Goal: Information Seeking & Learning: Learn about a topic

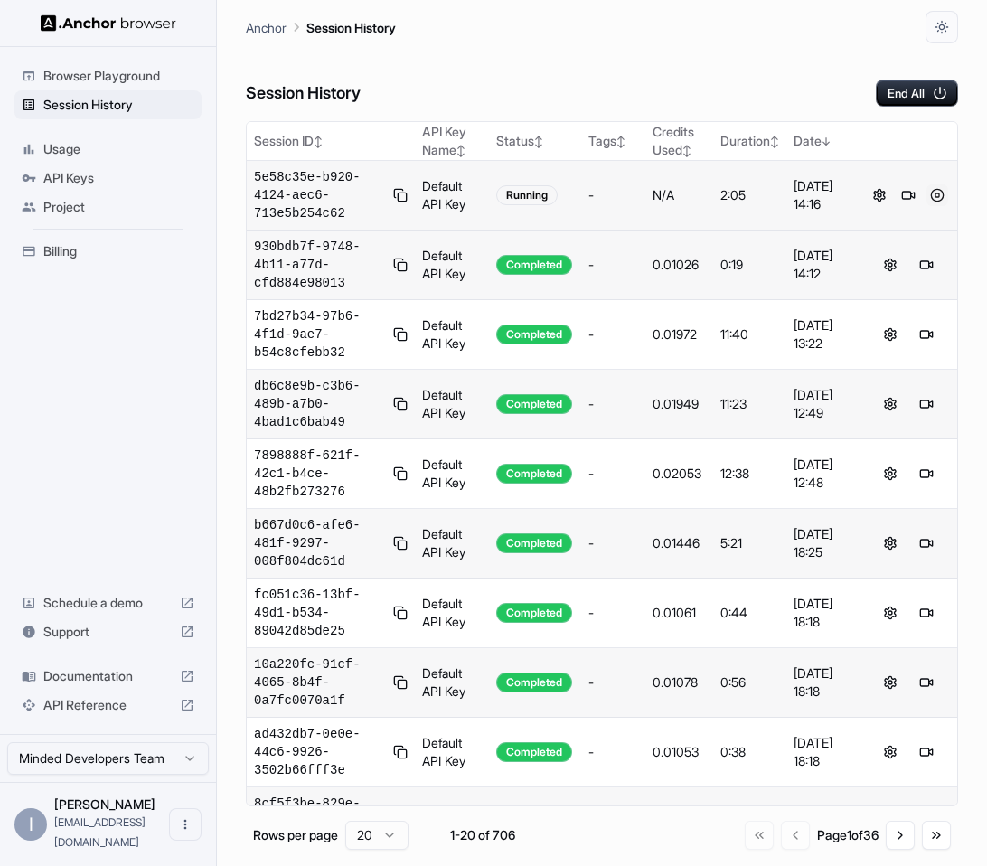
click at [935, 194] on button at bounding box center [938, 195] width 22 height 22
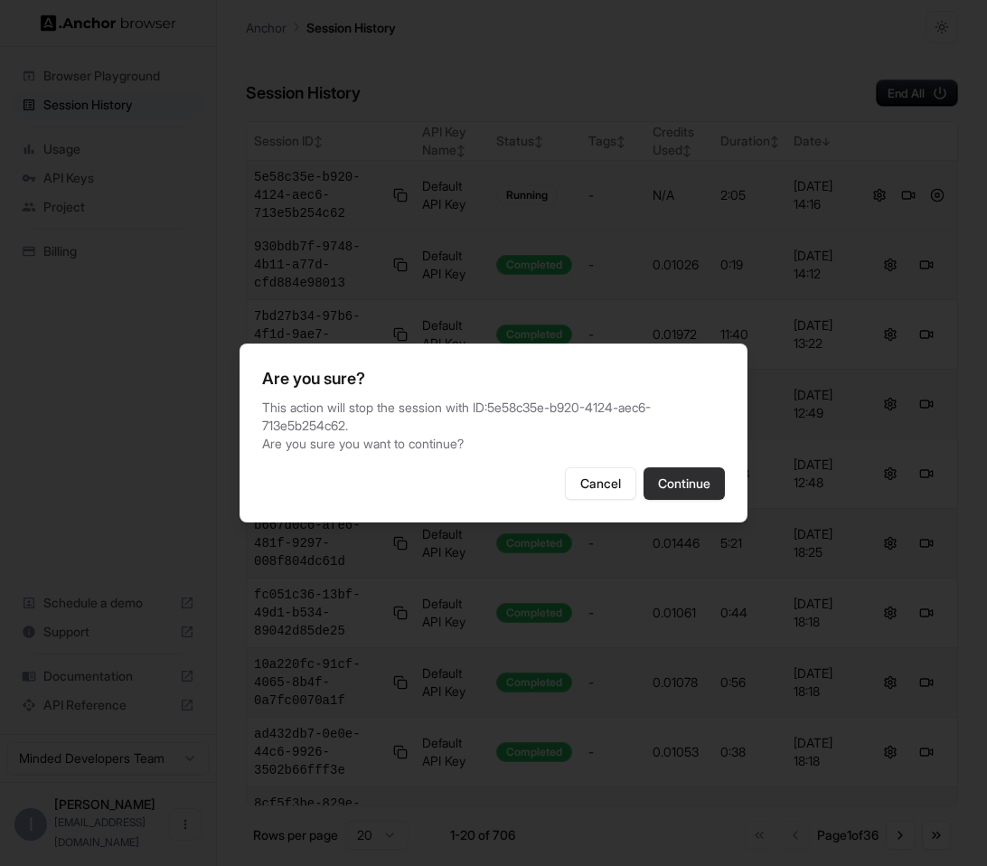
click at [692, 469] on button "Continue" at bounding box center [684, 483] width 81 height 33
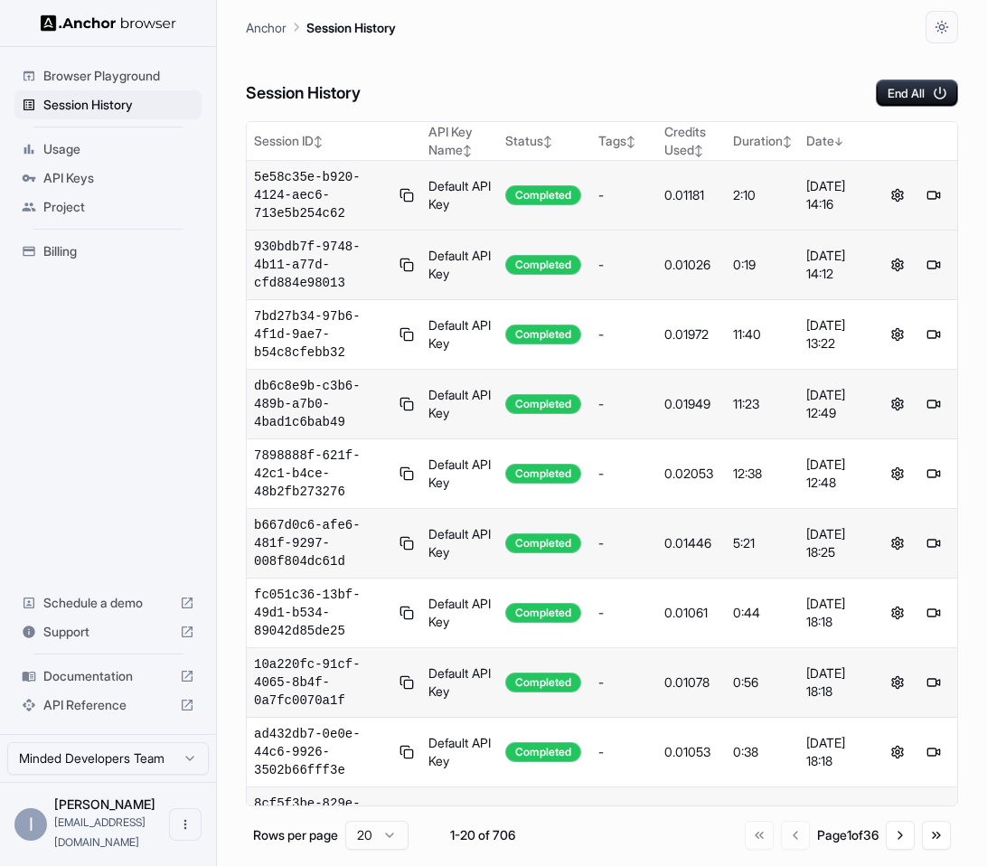
click at [730, 97] on div "Session History End All" at bounding box center [602, 74] width 712 height 63
click at [680, 89] on div "Session History End All" at bounding box center [602, 74] width 712 height 63
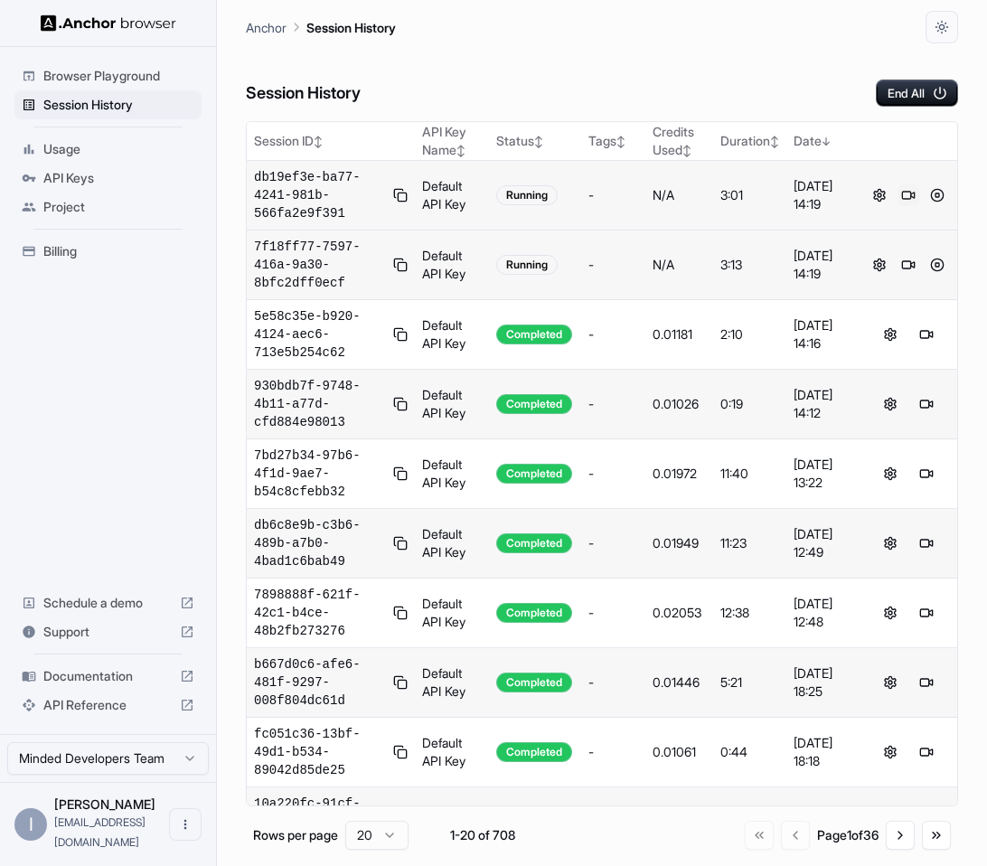
click at [903, 193] on button at bounding box center [909, 195] width 22 height 22
click at [937, 189] on button at bounding box center [938, 195] width 22 height 22
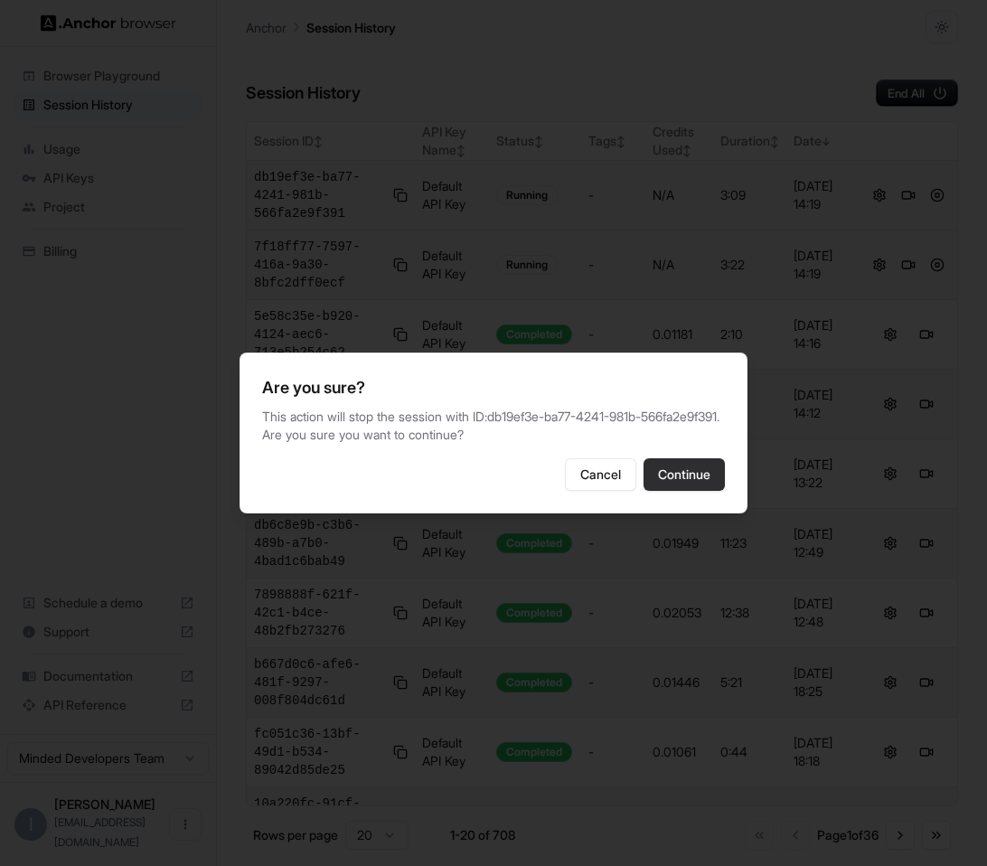
click at [709, 488] on button "Continue" at bounding box center [684, 474] width 81 height 33
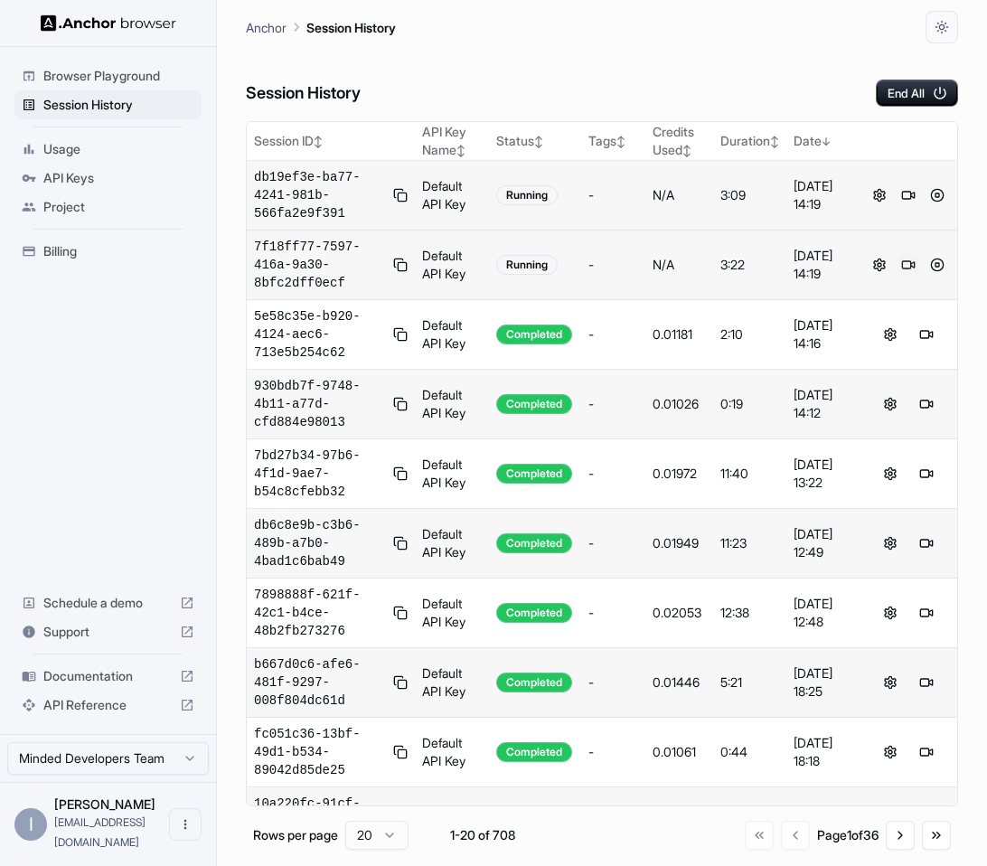
click at [907, 266] on button at bounding box center [909, 265] width 22 height 22
click at [936, 268] on button at bounding box center [938, 265] width 22 height 22
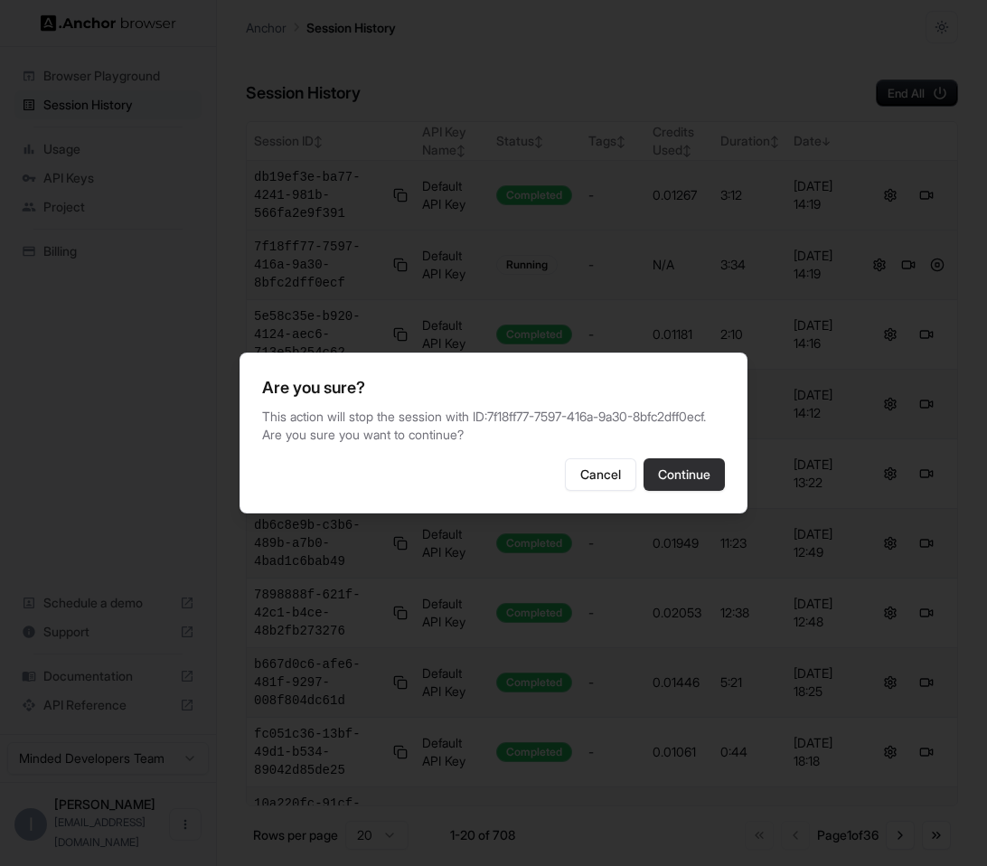
click at [683, 491] on button "Continue" at bounding box center [684, 474] width 81 height 33
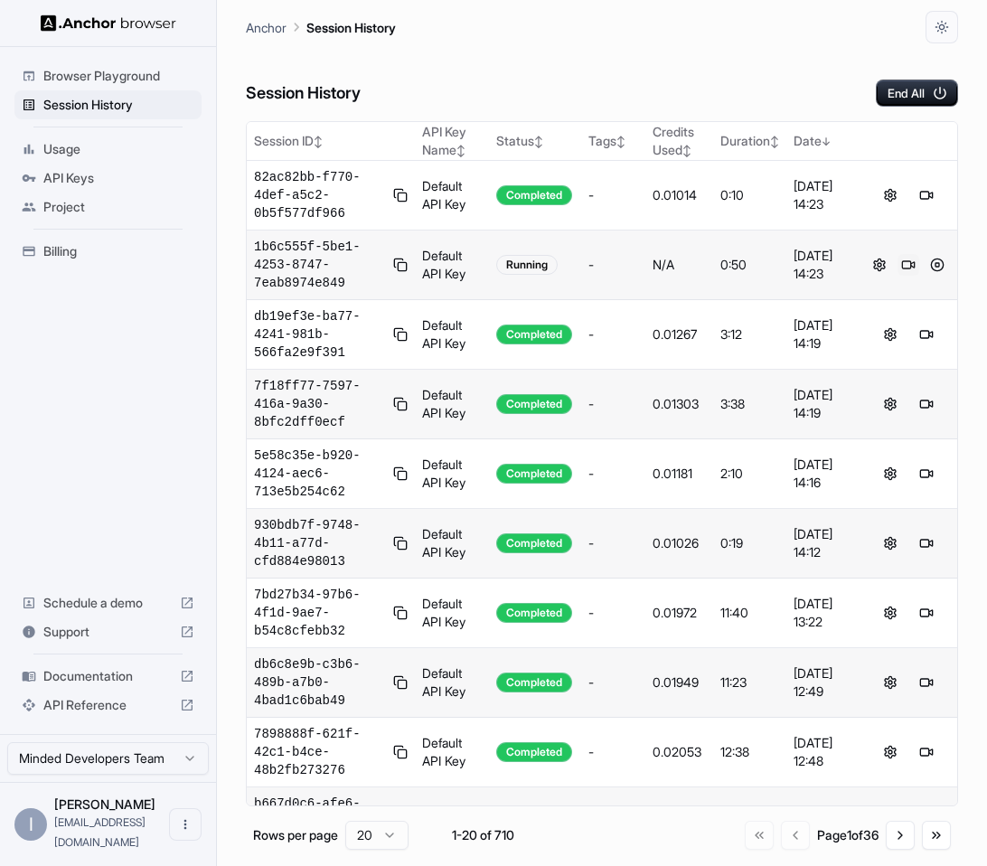
click at [909, 268] on button at bounding box center [909, 265] width 22 height 22
click at [934, 269] on button at bounding box center [938, 265] width 22 height 22
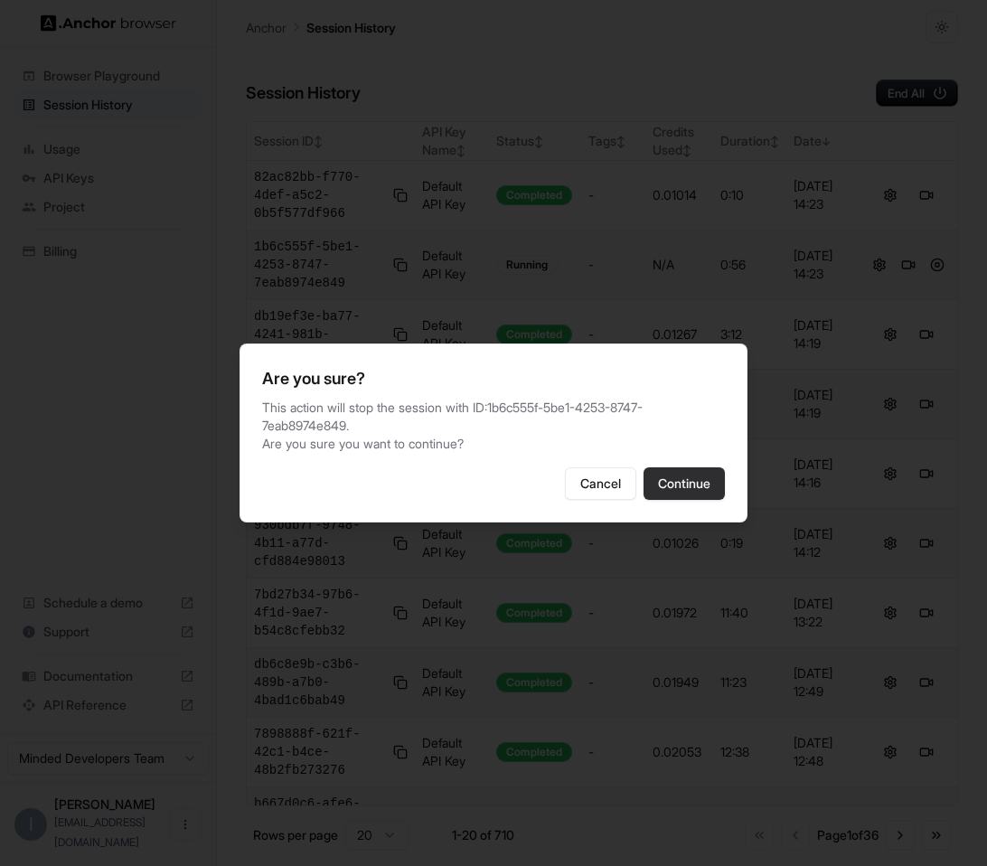
click at [715, 479] on button "Continue" at bounding box center [684, 483] width 81 height 33
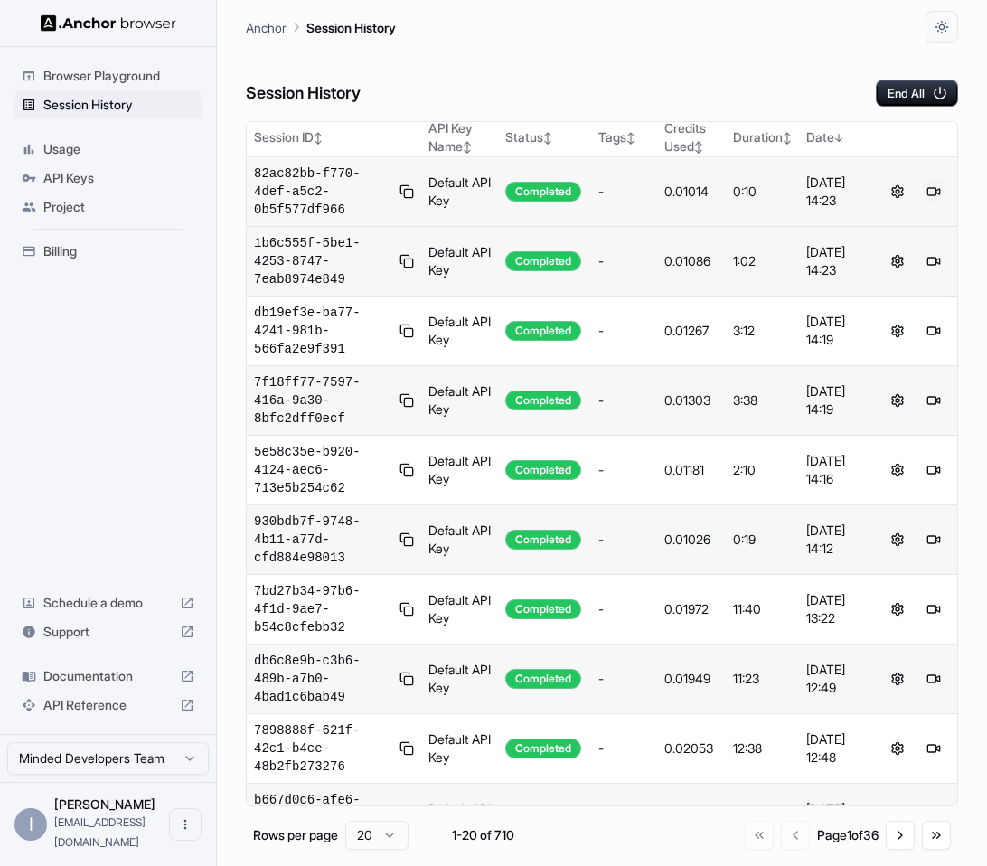
click at [932, 195] on button at bounding box center [934, 192] width 22 height 22
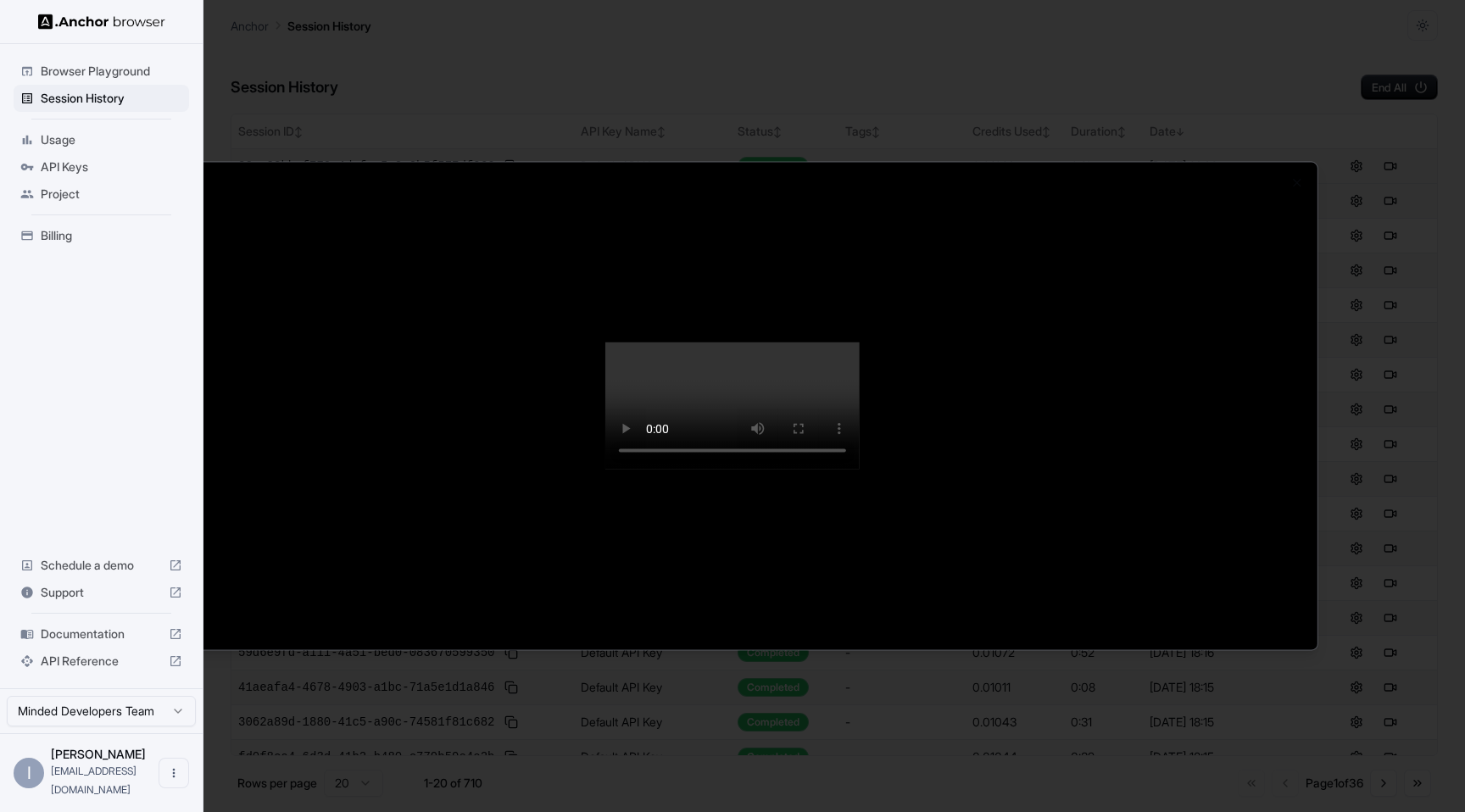
click at [588, 56] on div at bounding box center [732, 406] width 1465 height 812
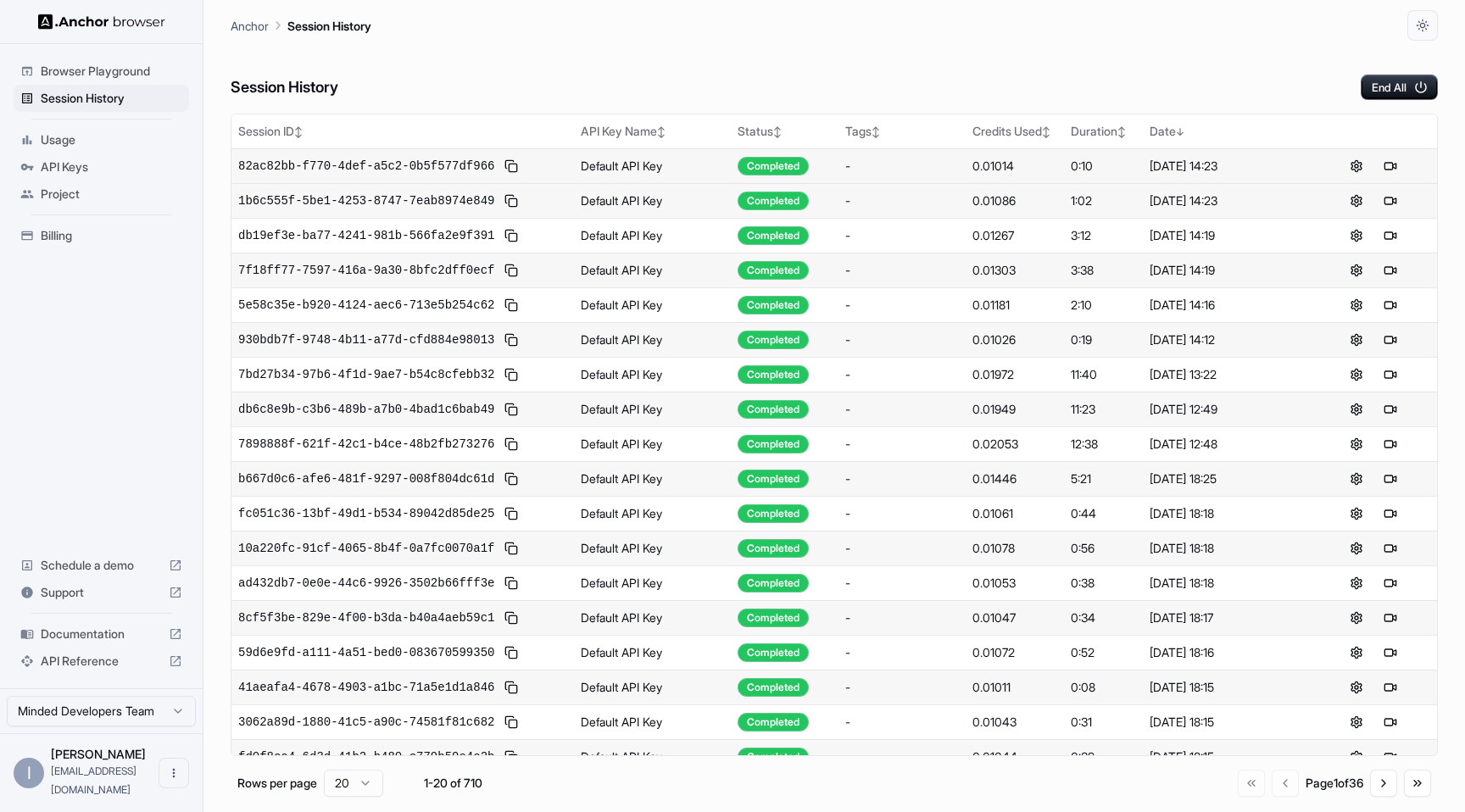
click at [925, 62] on div "Session History End All" at bounding box center [834, 69] width 1207 height 59
click at [1372, 168] on button at bounding box center [1374, 166] width 21 height 21
click at [765, 65] on div "Session History End All" at bounding box center [834, 69] width 1207 height 59
click at [1372, 203] on button at bounding box center [1374, 201] width 21 height 21
click at [956, 104] on div "Session History End All Session ID ↕ API Key Name ↕ Status ↕ Tags ↕ Credits Use…" at bounding box center [834, 426] width 1207 height 772
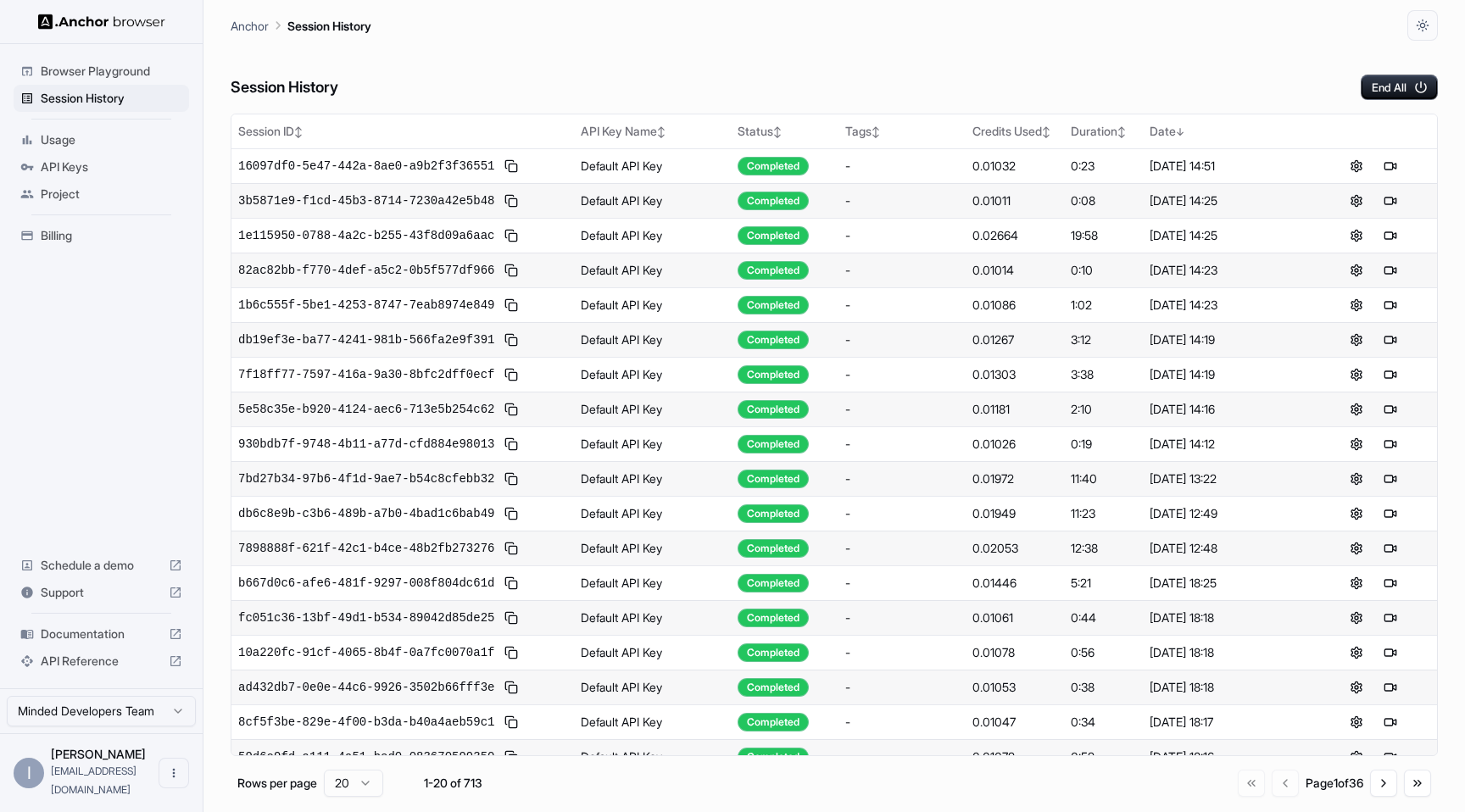
click at [900, 60] on div "Session History End All" at bounding box center [834, 69] width 1207 height 59
click at [1384, 161] on button at bounding box center [1391, 166] width 21 height 21
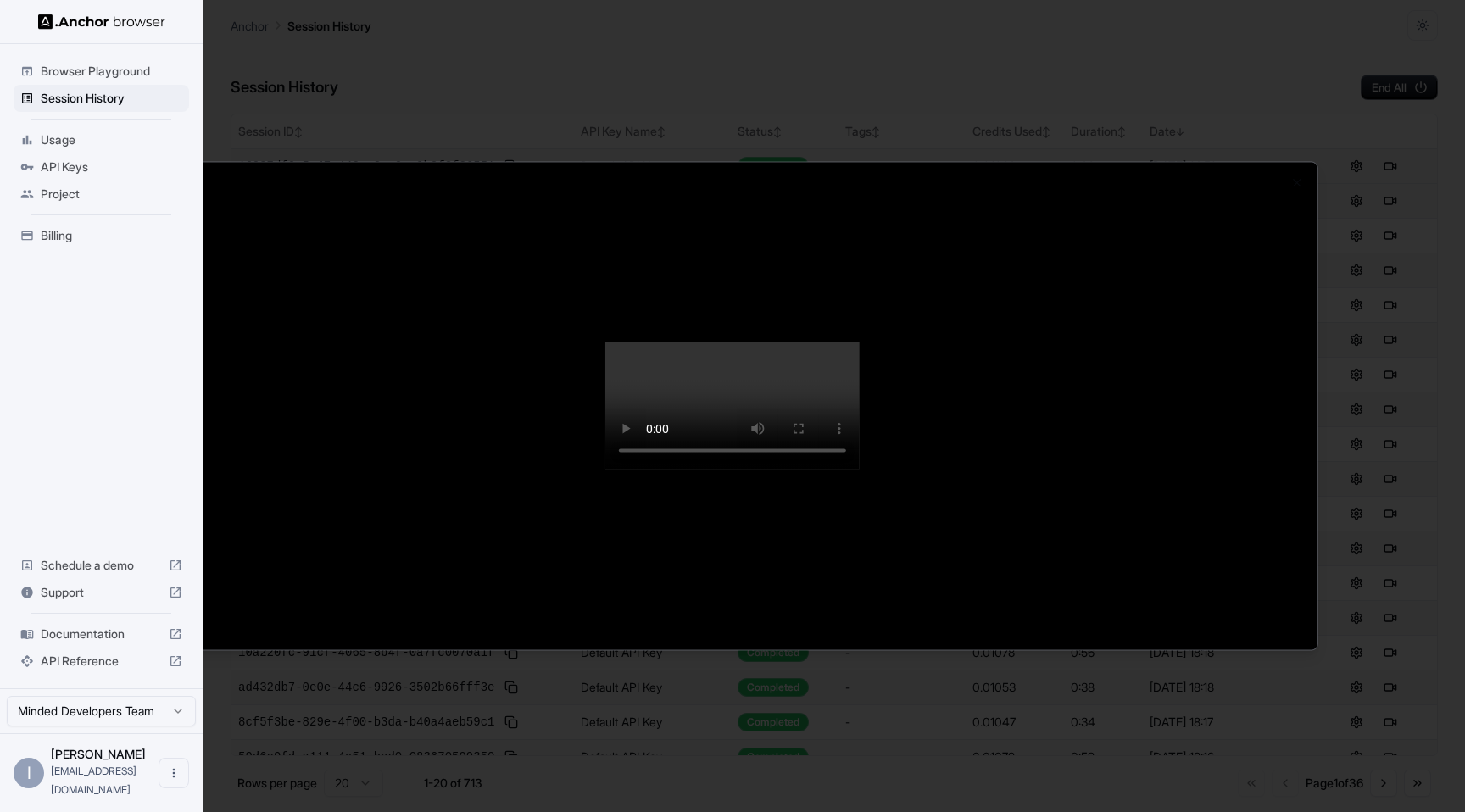
click at [605, 455] on video at bounding box center [732, 406] width 254 height 128
click at [860, 470] on video at bounding box center [732, 406] width 254 height 128
click at [707, 446] on video at bounding box center [732, 406] width 254 height 128
click at [83, 677] on div at bounding box center [732, 406] width 1465 height 812
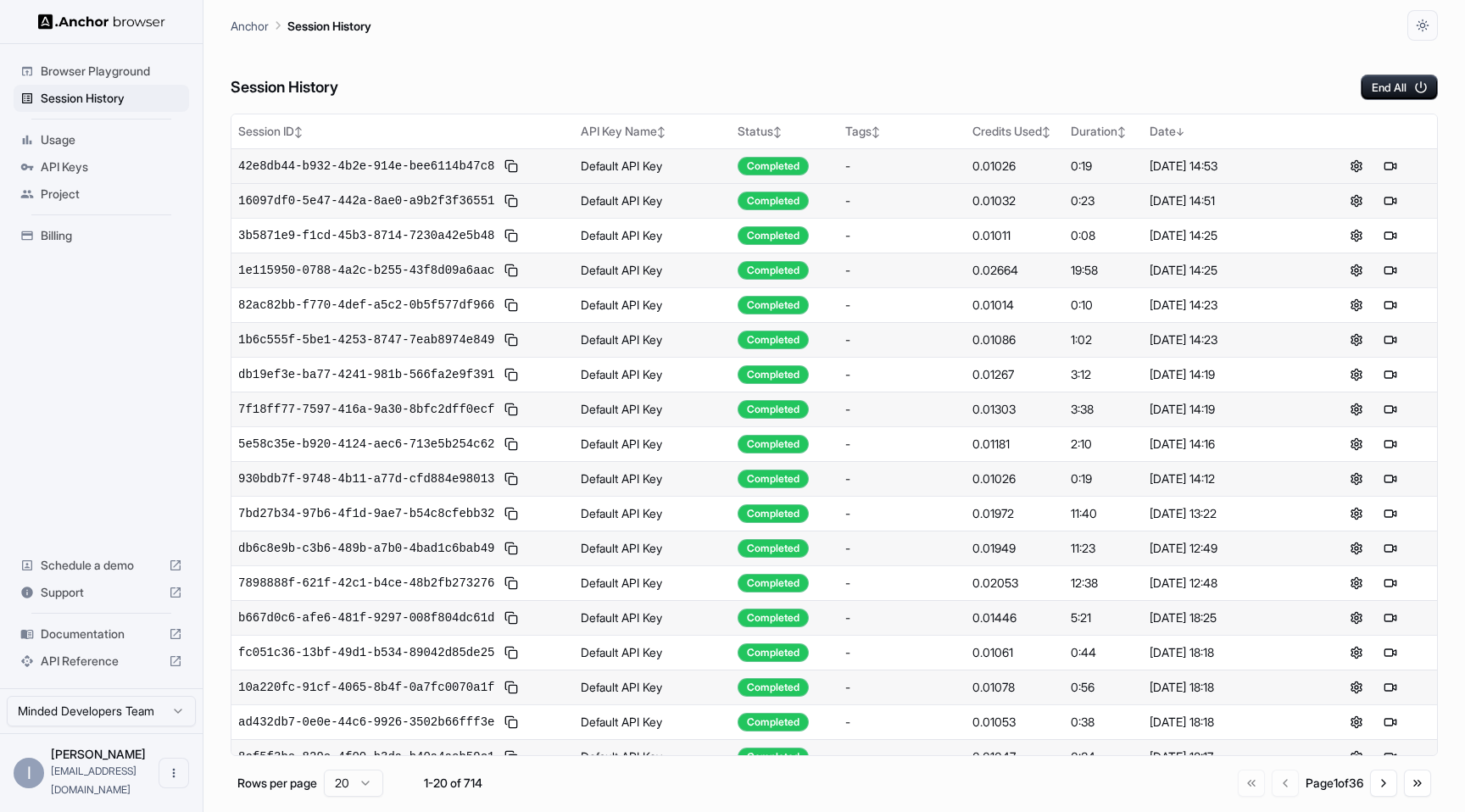
click at [83, 669] on span "API Reference" at bounding box center [100, 661] width 121 height 17
click at [171, 789] on button "Open menu" at bounding box center [174, 773] width 31 height 31
drag, startPoint x: 68, startPoint y: 147, endPoint x: 68, endPoint y: 157, distance: 10.0
click at [68, 148] on div at bounding box center [732, 406] width 1465 height 812
click at [68, 158] on span "API Keys" at bounding box center [111, 167] width 142 height 17
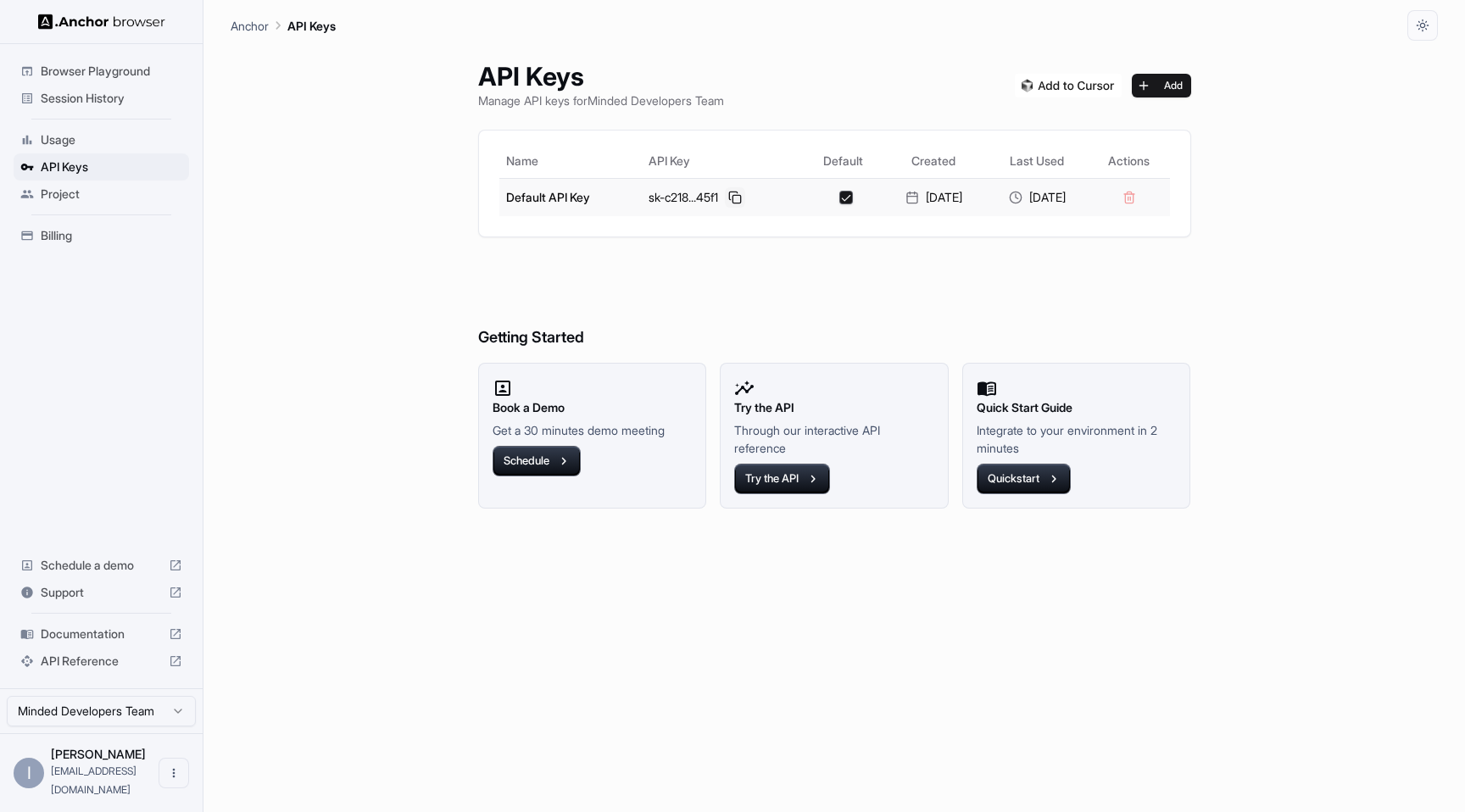
click at [725, 198] on button at bounding box center [735, 198] width 21 height 21
click at [90, 98] on span "Session History" at bounding box center [111, 98] width 142 height 17
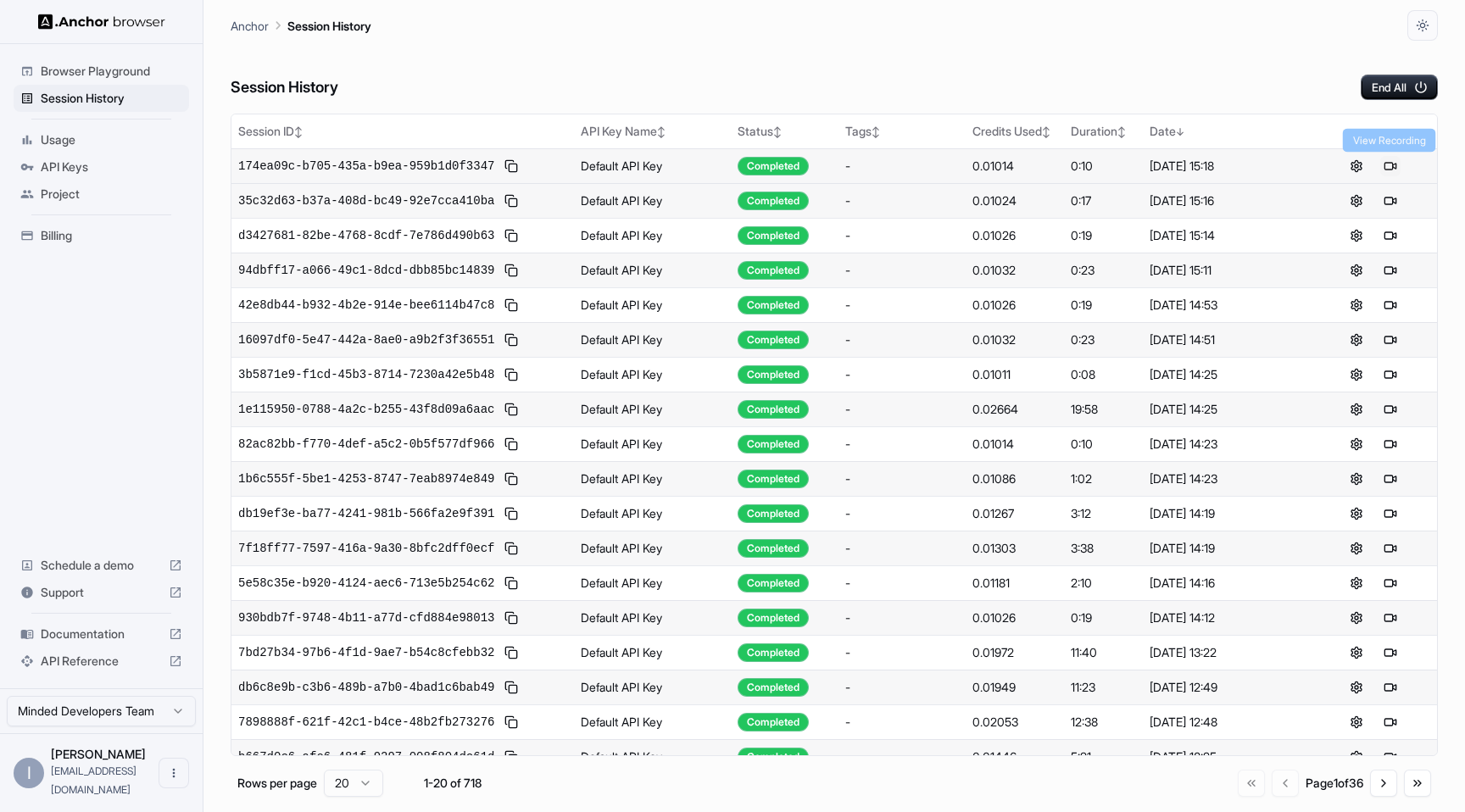
click at [1385, 166] on button at bounding box center [1391, 166] width 21 height 21
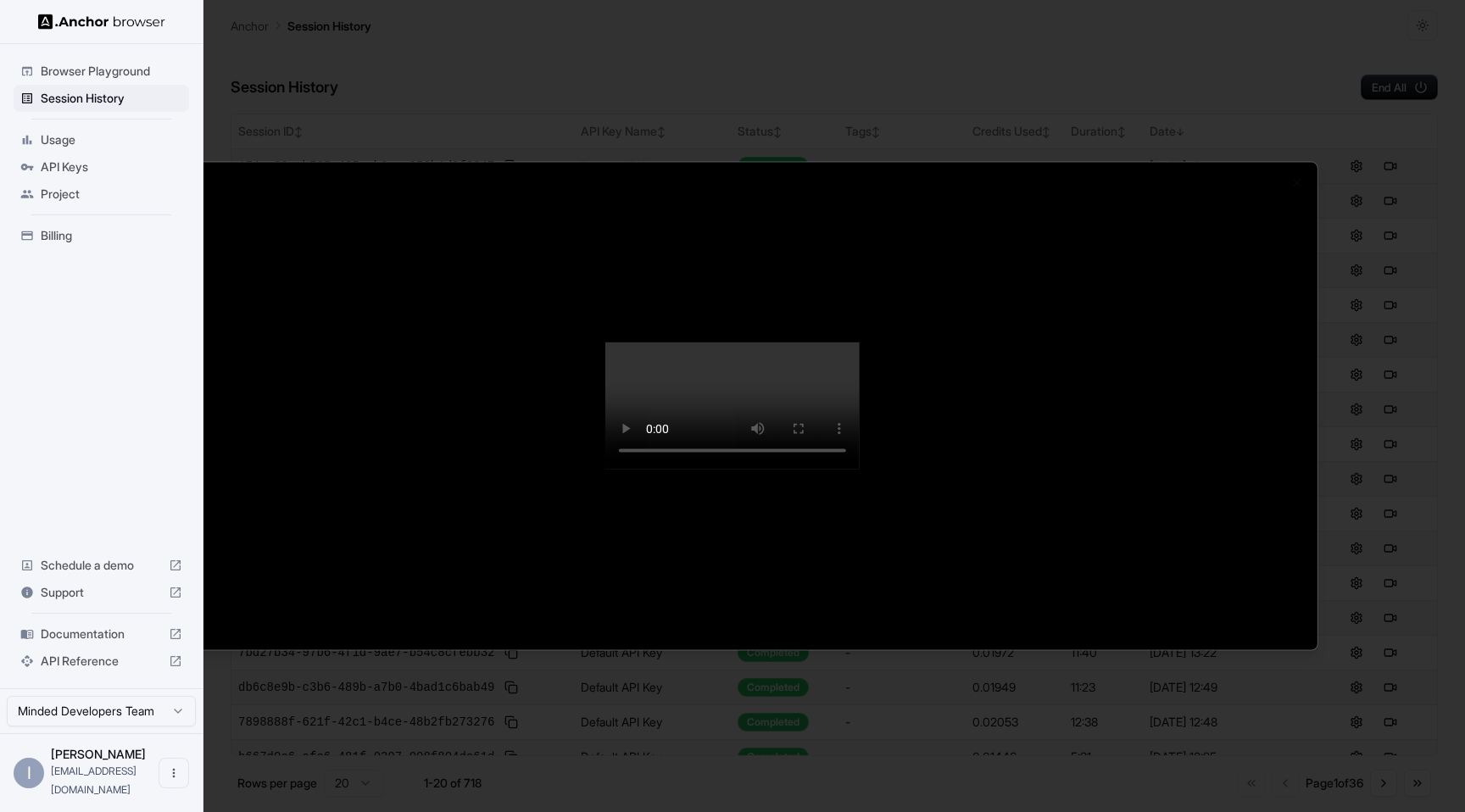
click at [860, 357] on video at bounding box center [732, 406] width 254 height 128
click at [706, 407] on video at bounding box center [732, 406] width 254 height 128
